Goal: Transaction & Acquisition: Purchase product/service

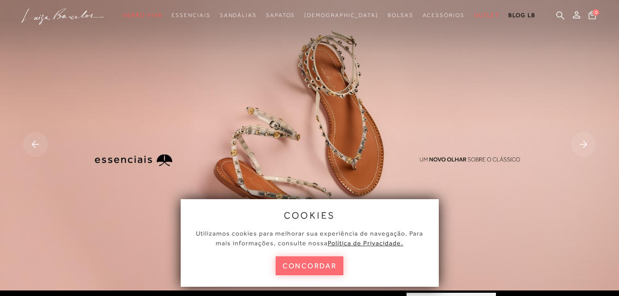
click at [302, 258] on button "concordar" at bounding box center [309, 265] width 68 height 19
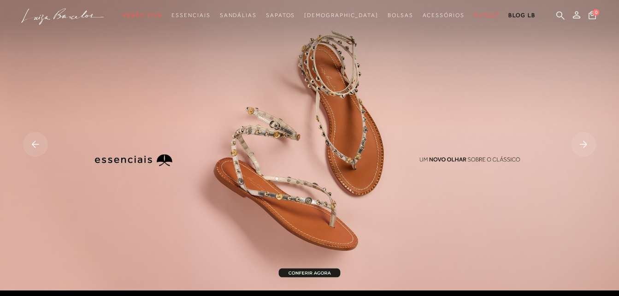
click at [40, 143] on rect at bounding box center [35, 144] width 25 height 25
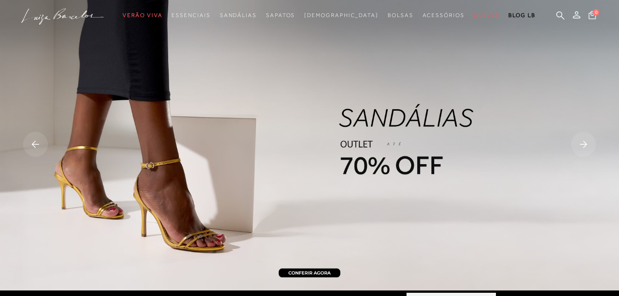
click at [308, 271] on img at bounding box center [309, 145] width 619 height 290
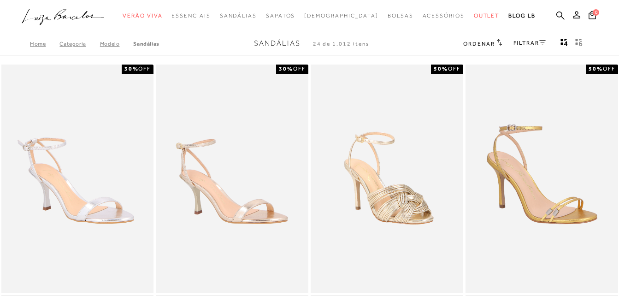
click at [542, 42] on icon at bounding box center [542, 42] width 6 height 4
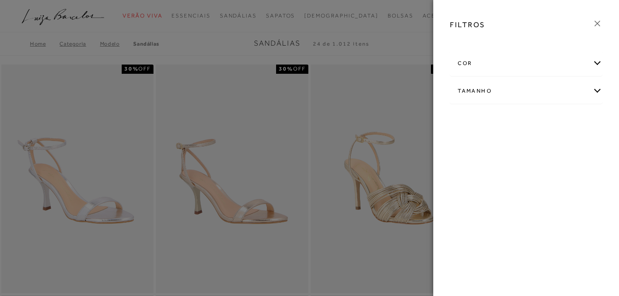
click at [497, 91] on div "Tamanho" at bounding box center [526, 91] width 152 height 24
click at [575, 144] on span "33/34" at bounding box center [572, 144] width 22 height 7
click at [568, 144] on input "33/34" at bounding box center [563, 146] width 9 height 9
checkbox input "true"
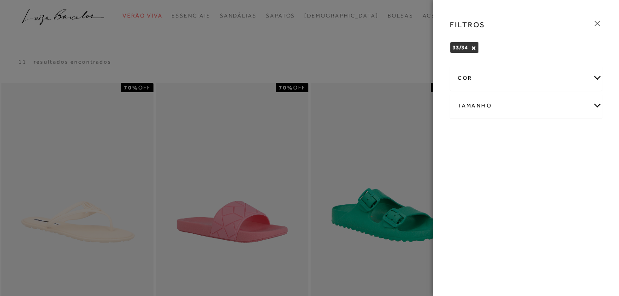
click at [376, 18] on div at bounding box center [309, 148] width 619 height 296
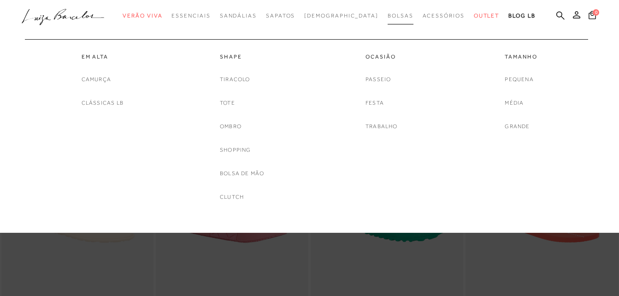
click at [387, 18] on span "Bolsas" at bounding box center [400, 15] width 26 height 6
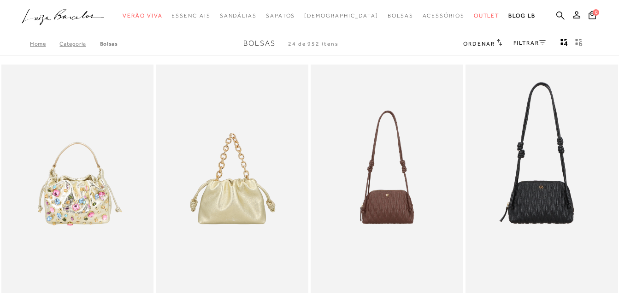
click at [58, 11] on icon ".a{fill-rule:evenodd;}" at bounding box center [63, 16] width 83 height 19
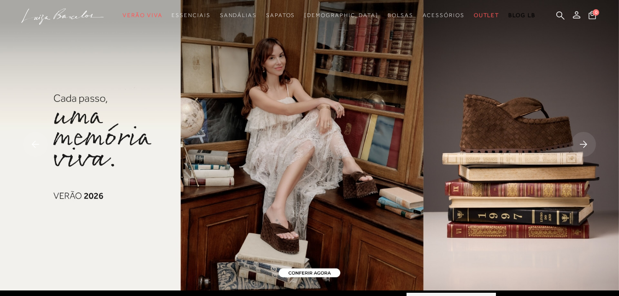
click at [585, 141] on rect at bounding box center [583, 144] width 25 height 25
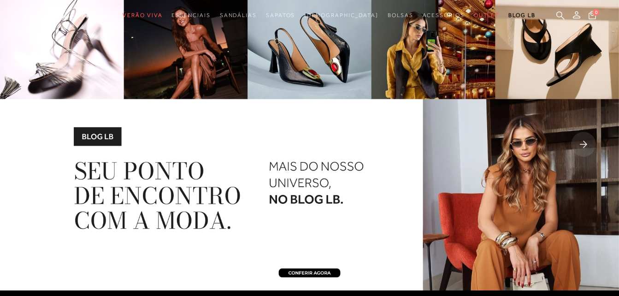
click at [585, 141] on rect at bounding box center [583, 144] width 25 height 25
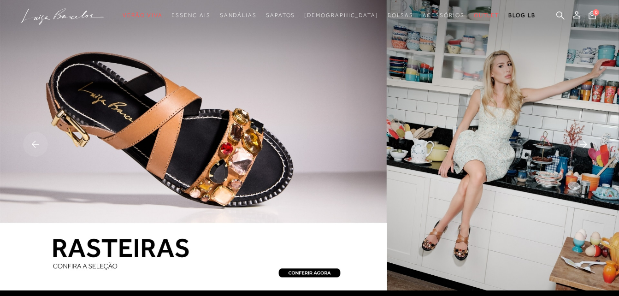
click at [585, 141] on rect at bounding box center [583, 144] width 25 height 25
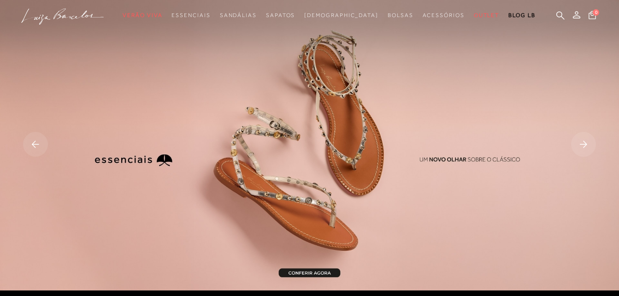
click at [325, 172] on img at bounding box center [309, 145] width 619 height 290
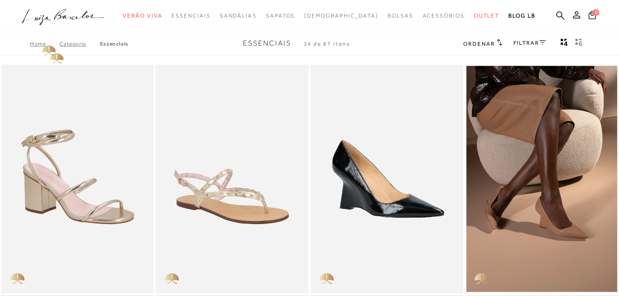
click at [37, 43] on link "Home" at bounding box center [44, 44] width 29 height 6
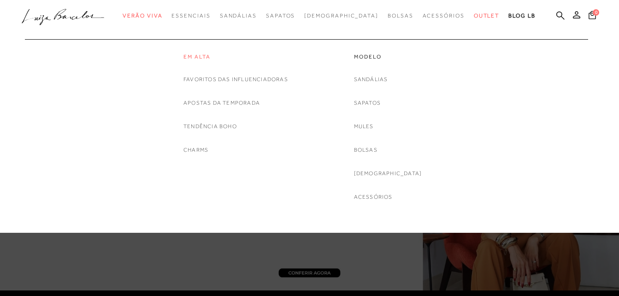
click at [200, 57] on link "Em alta" at bounding box center [235, 57] width 105 height 8
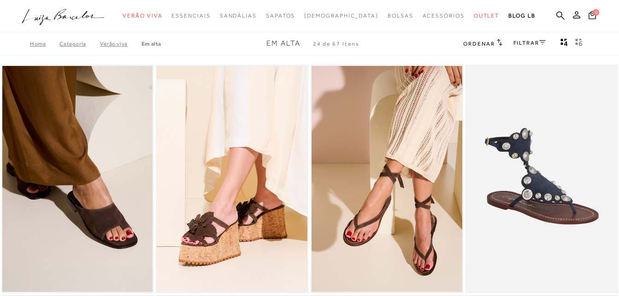
click at [539, 43] on icon at bounding box center [542, 42] width 6 height 5
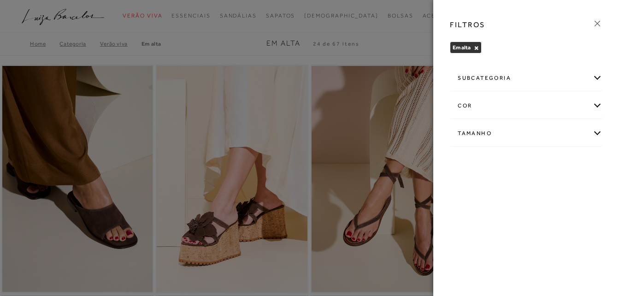
click at [538, 135] on div "Tamanho" at bounding box center [526, 133] width 152 height 24
click at [469, 160] on span "33" at bounding box center [464, 162] width 13 height 7
click at [465, 160] on input "33" at bounding box center [460, 164] width 9 height 9
checkbox input "true"
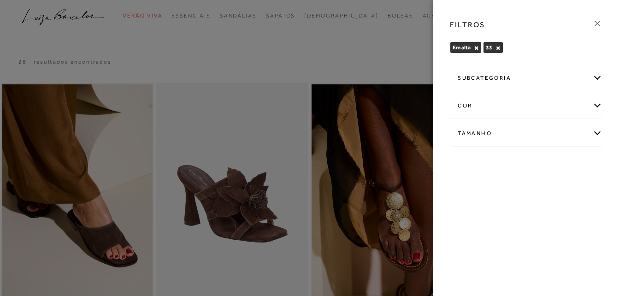
click at [597, 22] on icon at bounding box center [597, 23] width 10 height 10
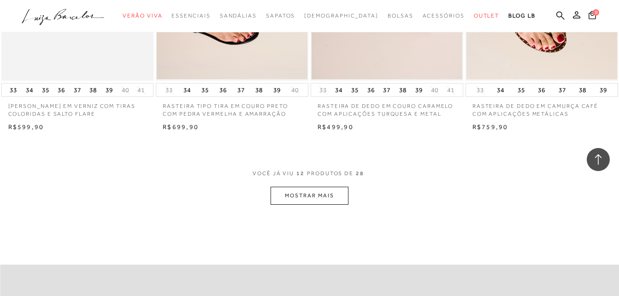
scroll to position [829, 0]
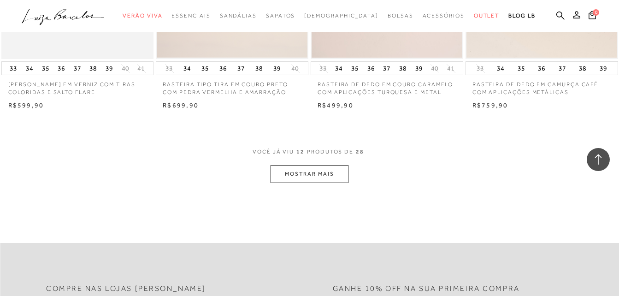
click at [320, 179] on button "MOSTRAR MAIS" at bounding box center [308, 174] width 77 height 18
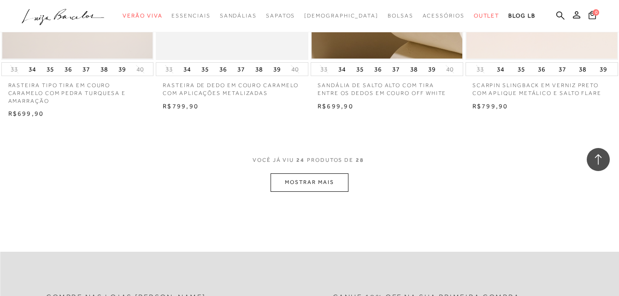
scroll to position [1750, 0]
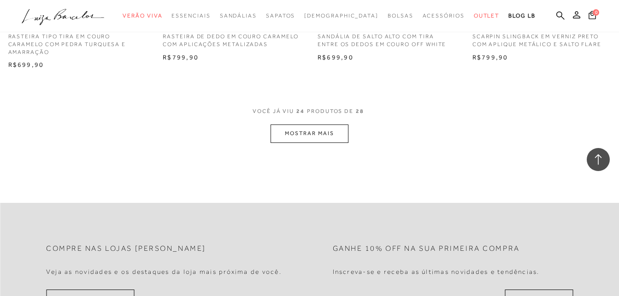
click at [312, 137] on button "MOSTRAR MAIS" at bounding box center [308, 133] width 77 height 18
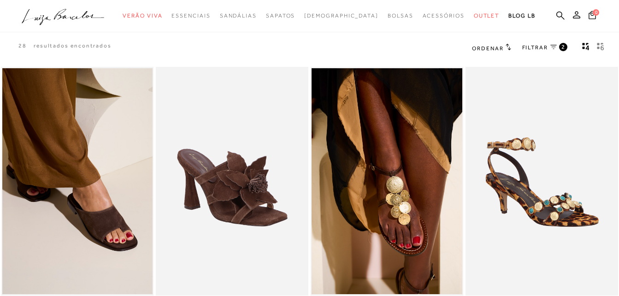
scroll to position [0, 0]
